Goal: Transaction & Acquisition: Obtain resource

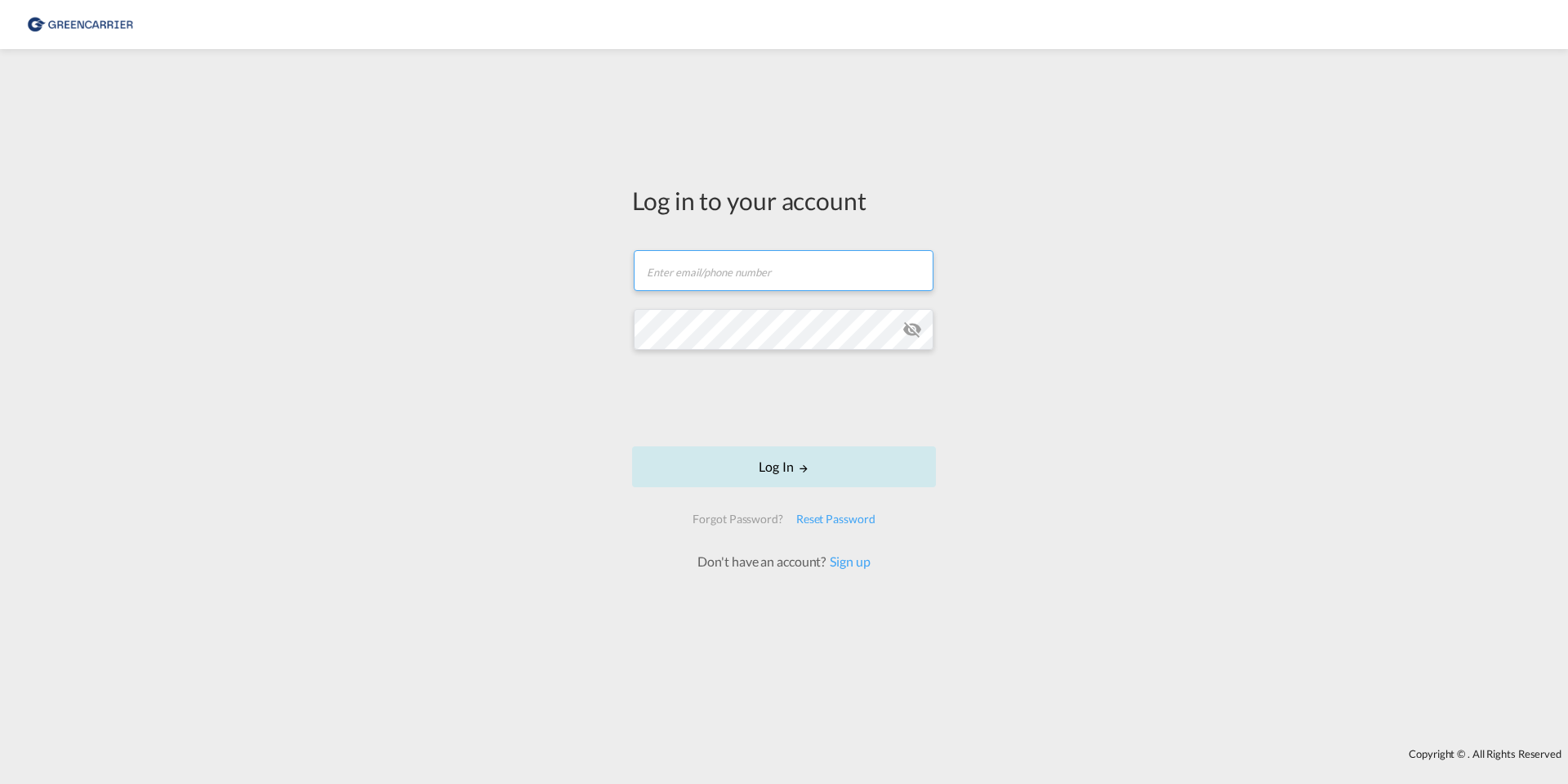
type input "[EMAIL_ADDRESS][PERSON_NAME][DOMAIN_NAME]"
click at [799, 466] on md-icon "LOGIN" at bounding box center [804, 468] width 12 height 12
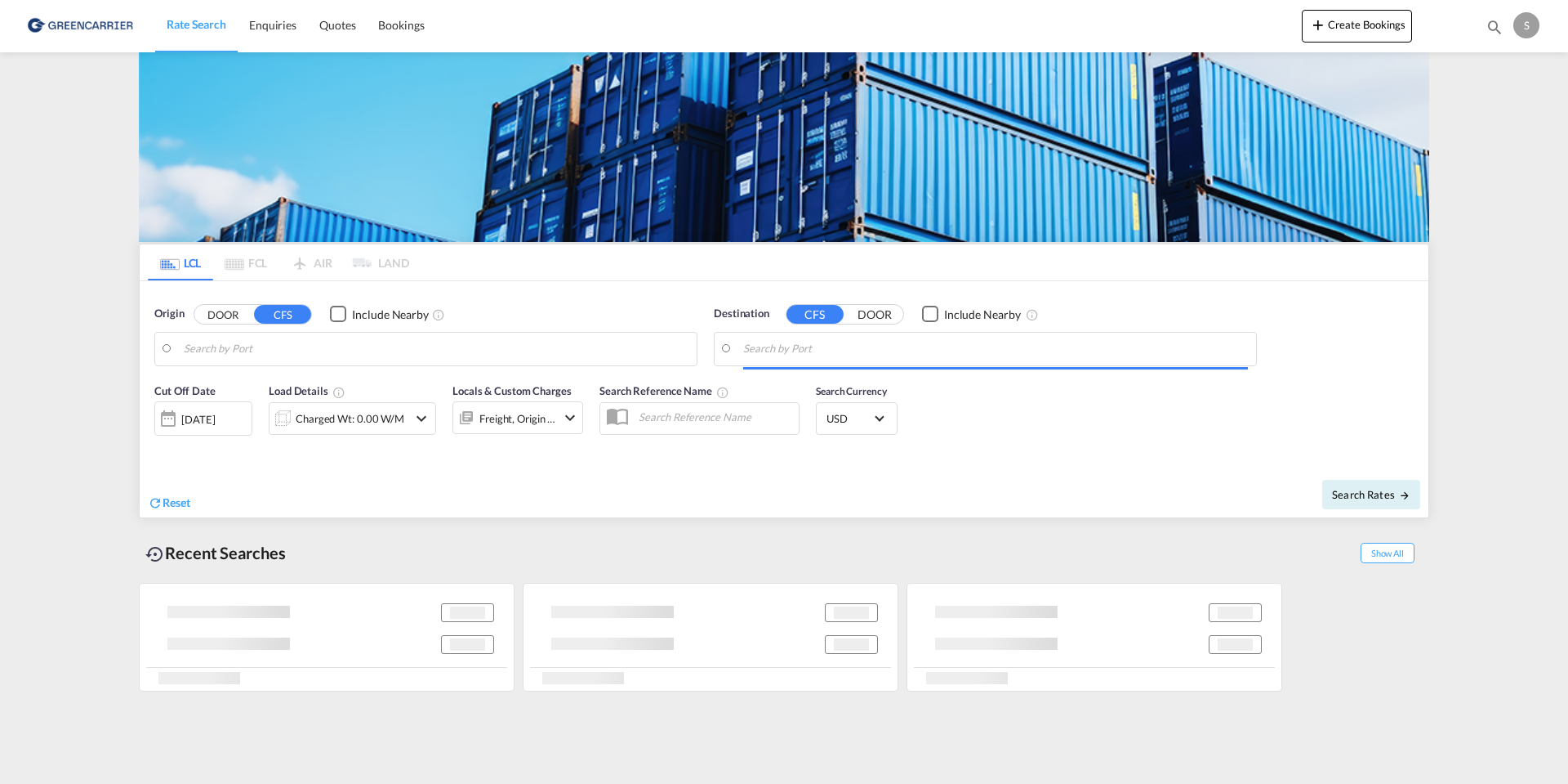
type input "DK-2605, [GEOGRAPHIC_DATA], [GEOGRAPHIC_DATA]"
type input "[GEOGRAPHIC_DATA], HKHKG"
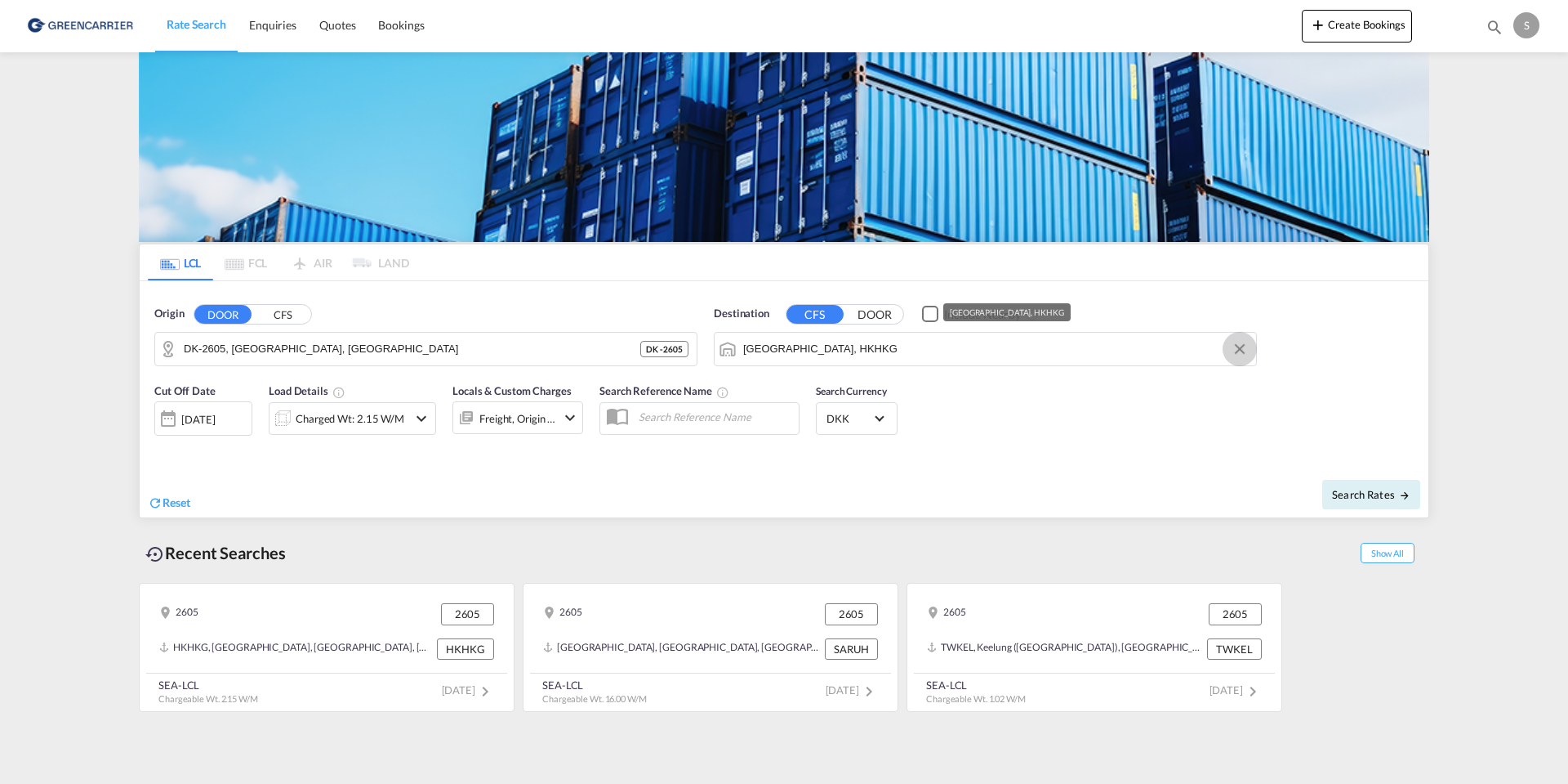
click at [1242, 350] on button "Clear Input" at bounding box center [1239, 348] width 24 height 24
click at [1134, 350] on body "Rate Search Enquiries Quotes Bookings Rate Search Enquiries" at bounding box center [784, 392] width 1568 height 784
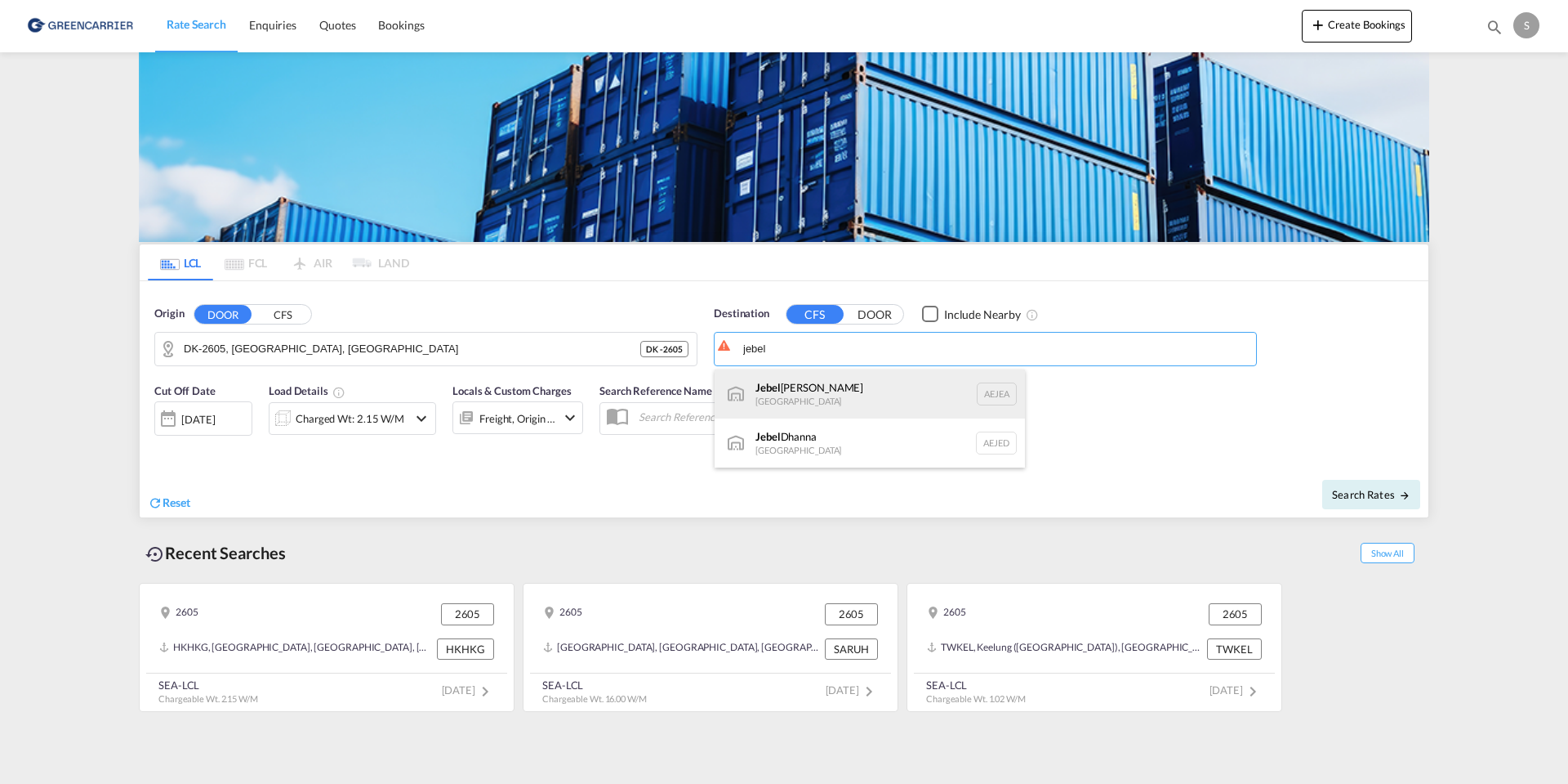
click at [825, 390] on div "[GEOGRAPHIC_DATA] [GEOGRAPHIC_DATA]" at bounding box center [869, 393] width 310 height 49
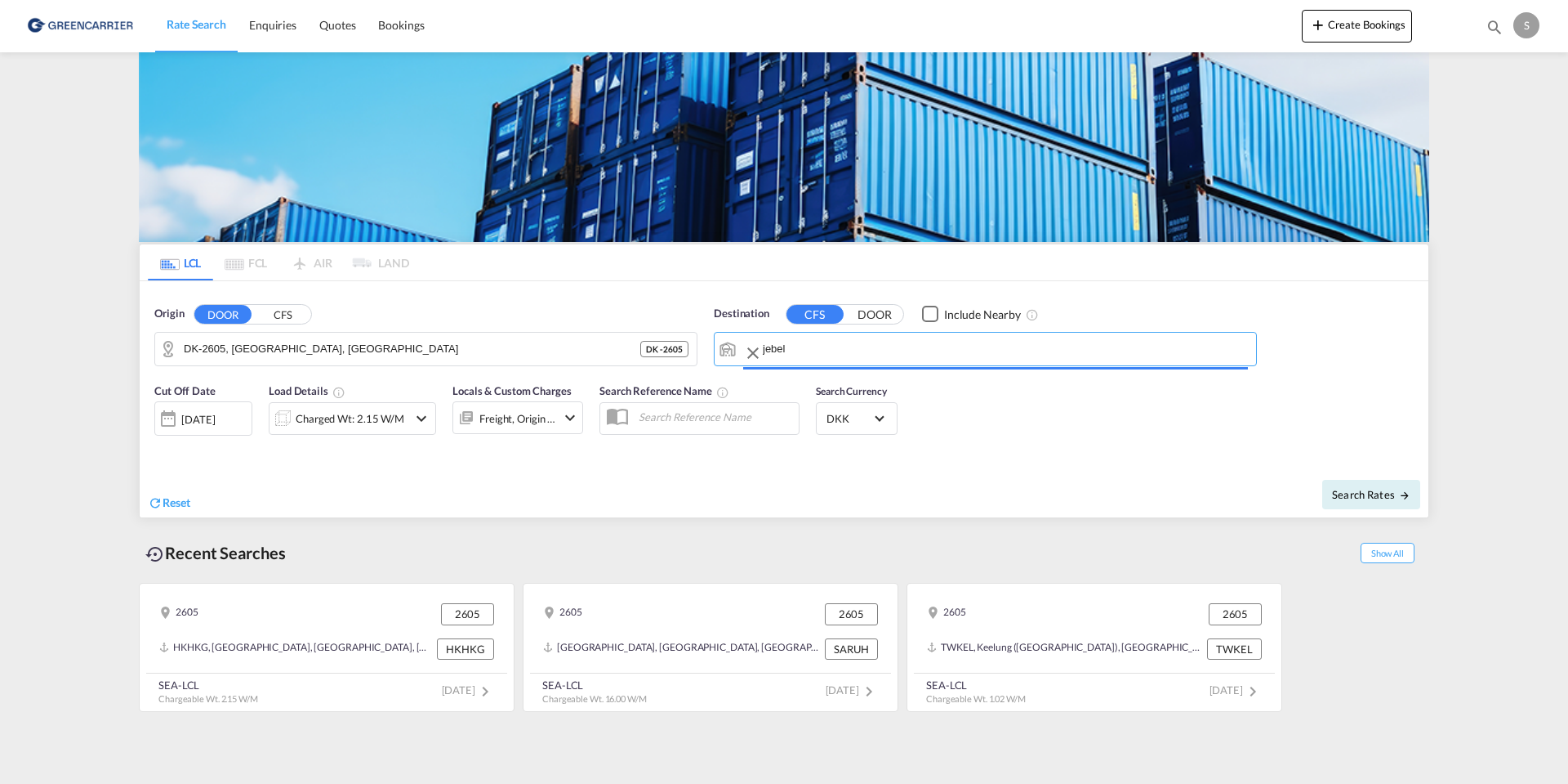
type input "[GEOGRAPHIC_DATA], [GEOGRAPHIC_DATA]"
click at [214, 419] on div "[DATE]" at bounding box center [198, 419] width 33 height 15
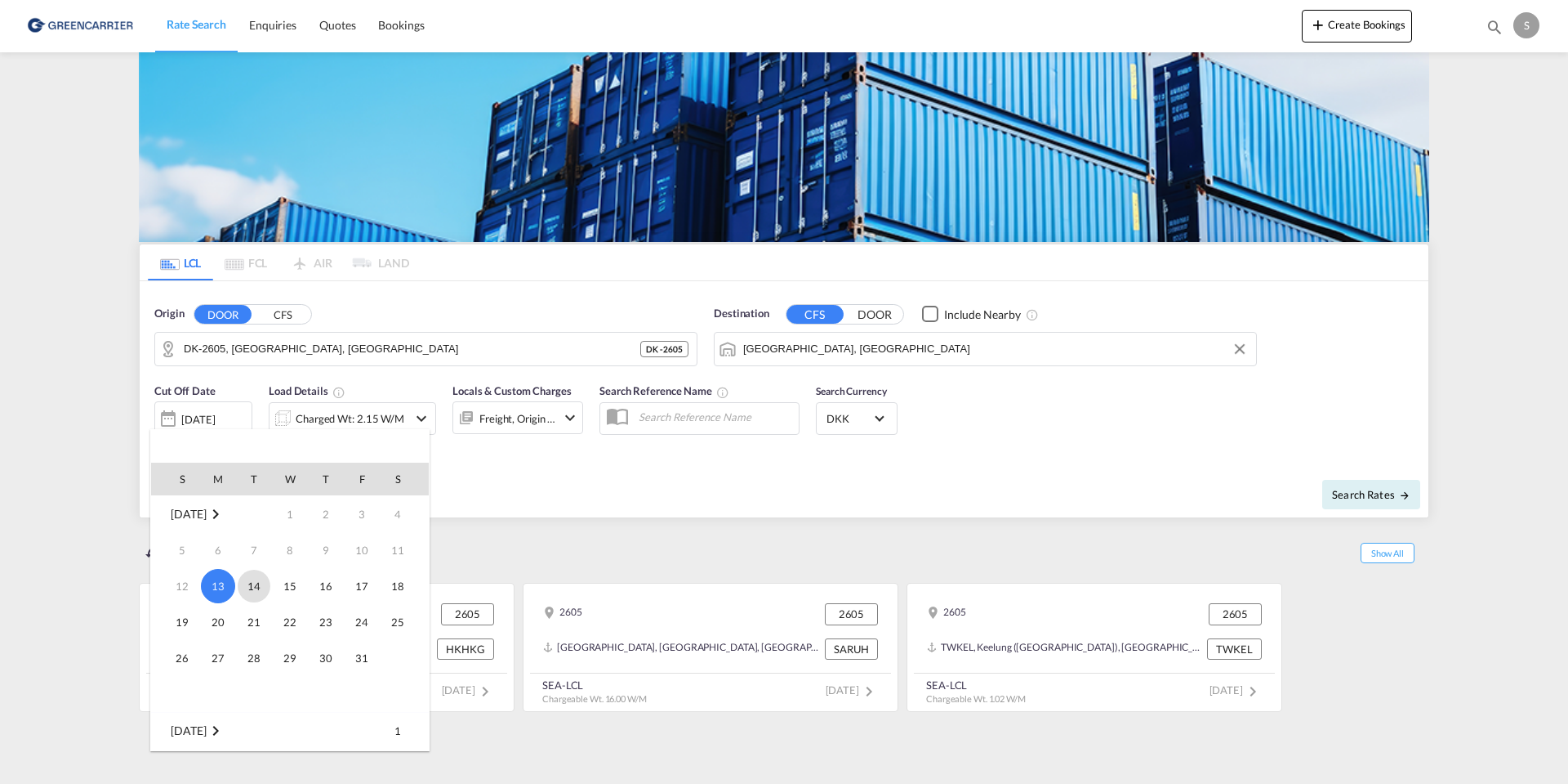
click at [253, 583] on span "14" at bounding box center [253, 585] width 32 height 32
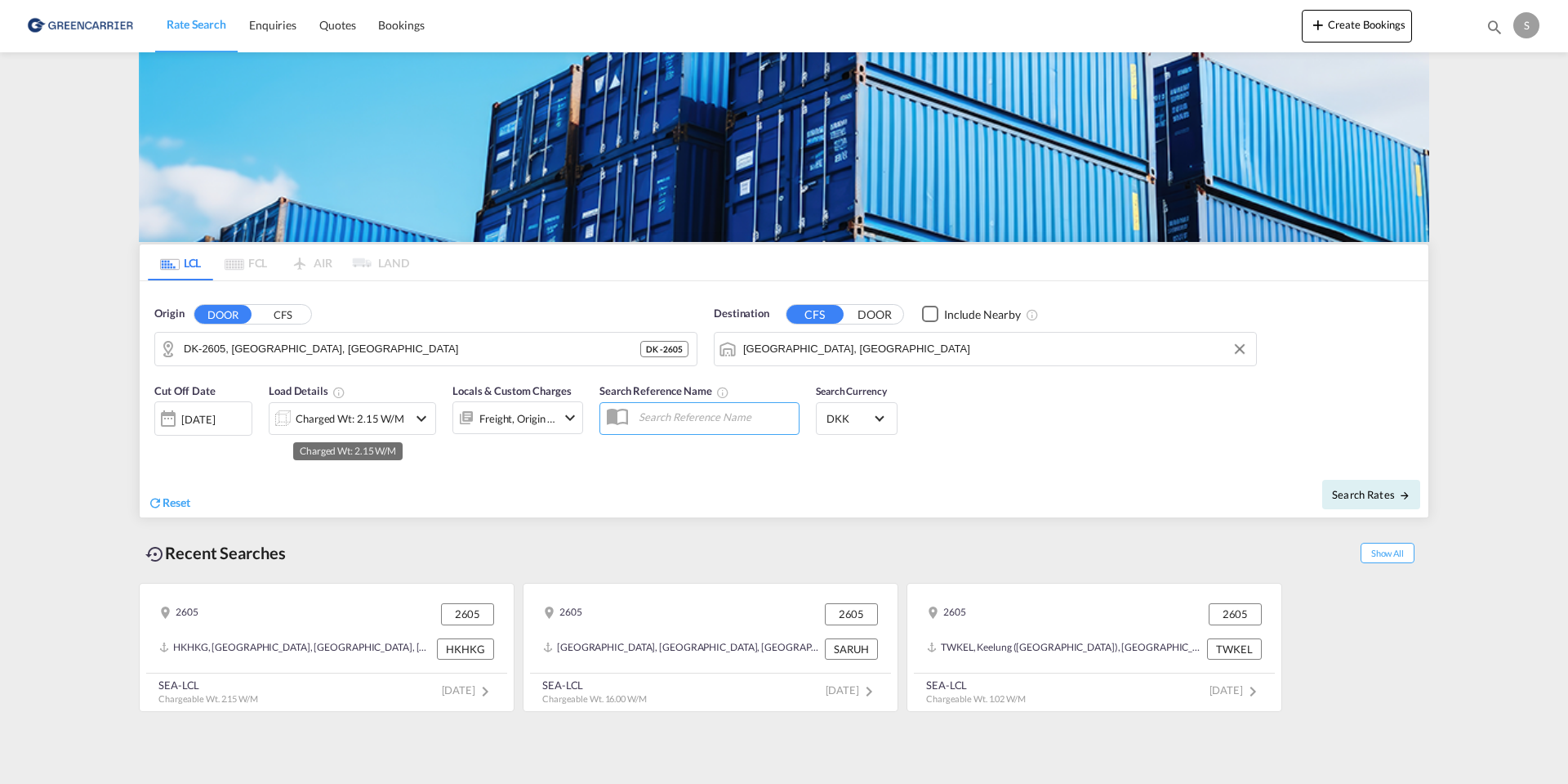
click at [341, 417] on div "Charged Wt: 2.15 W/M" at bounding box center [350, 418] width 109 height 23
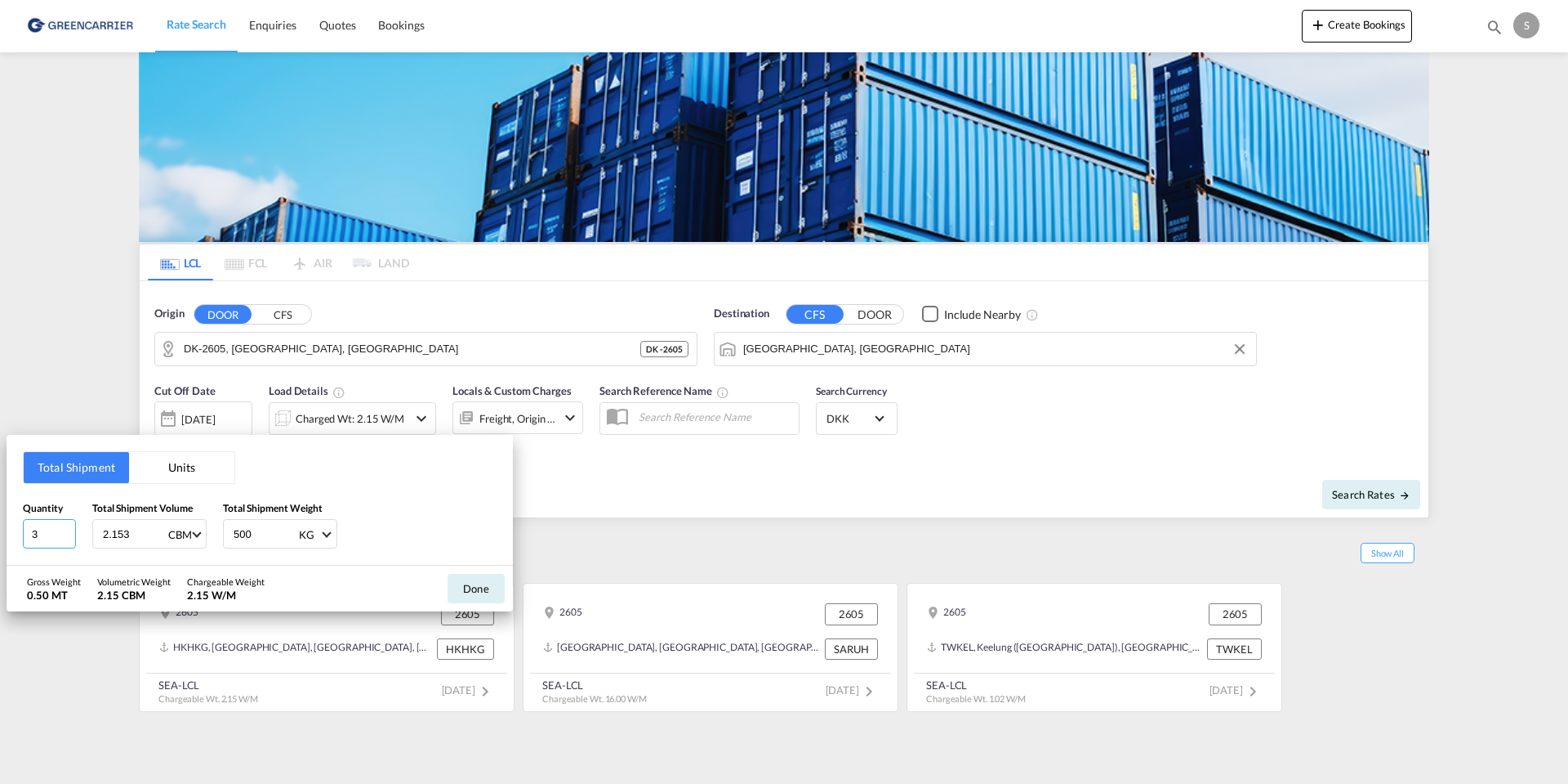
click at [42, 533] on input "3" at bounding box center [50, 533] width 53 height 29
type input "6"
type input "15.43"
type input "4500"
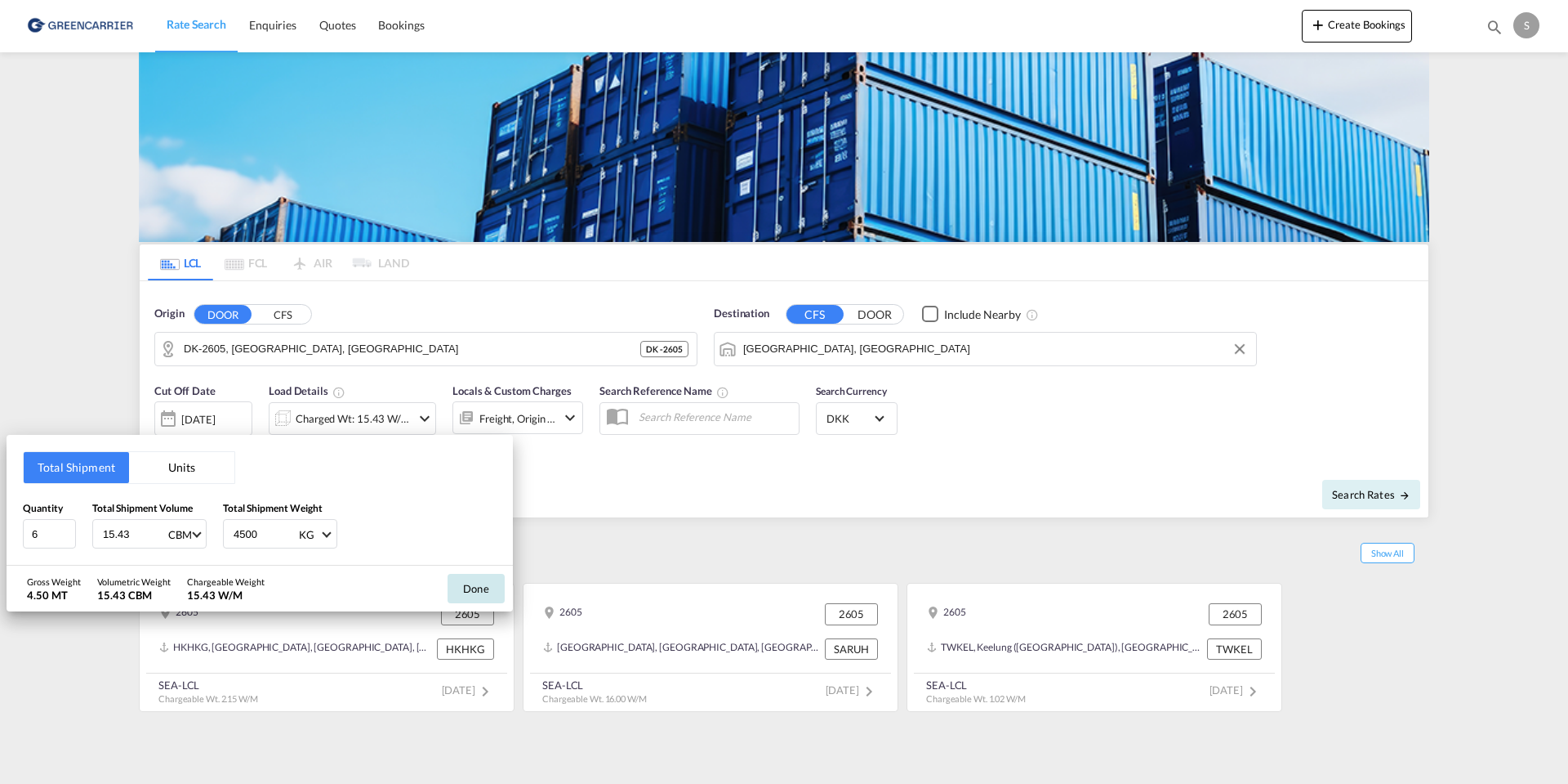
click at [475, 588] on button "Done" at bounding box center [476, 588] width 57 height 29
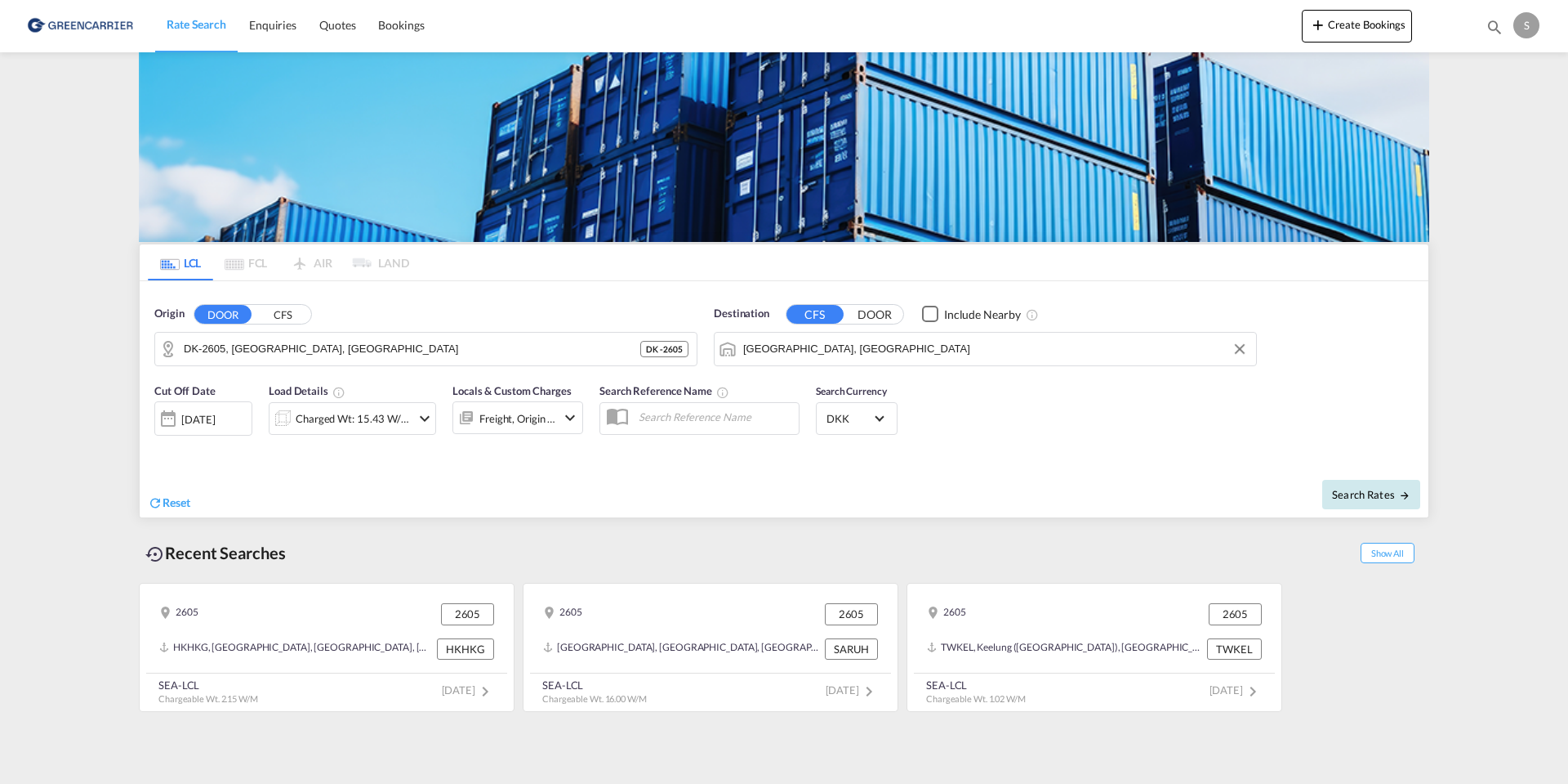
click at [1367, 495] on span "Search Rates" at bounding box center [1371, 495] width 78 height 13
type input "2605 to AEJEA / [DATE]"
